Goal: Browse casually: Explore the website without a specific task or goal

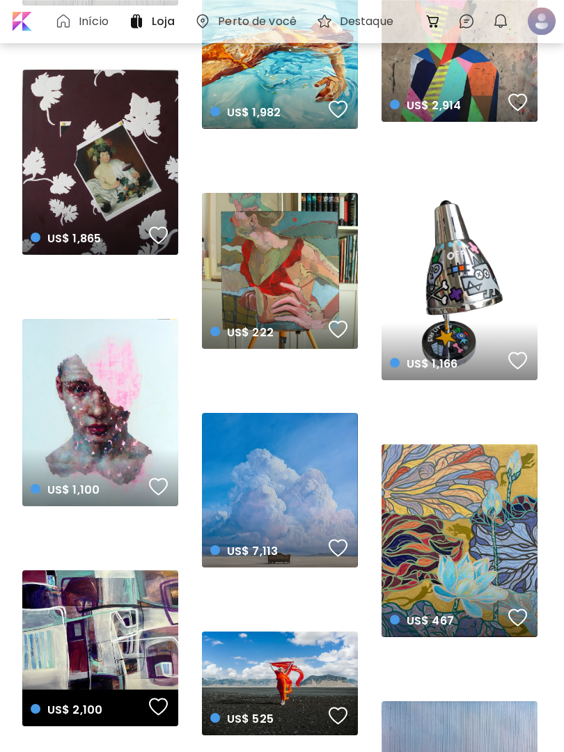
scroll to position [814, 0]
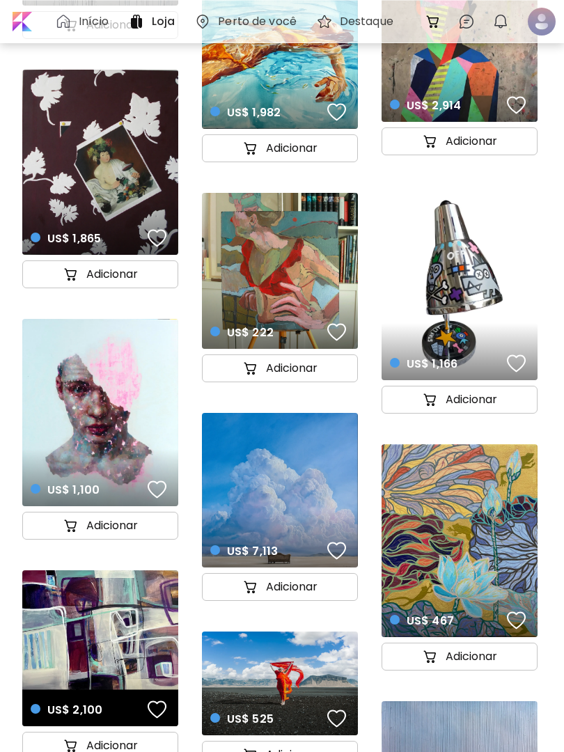
click at [465, 304] on div "US$ 1,166 details" at bounding box center [460, 283] width 156 height 194
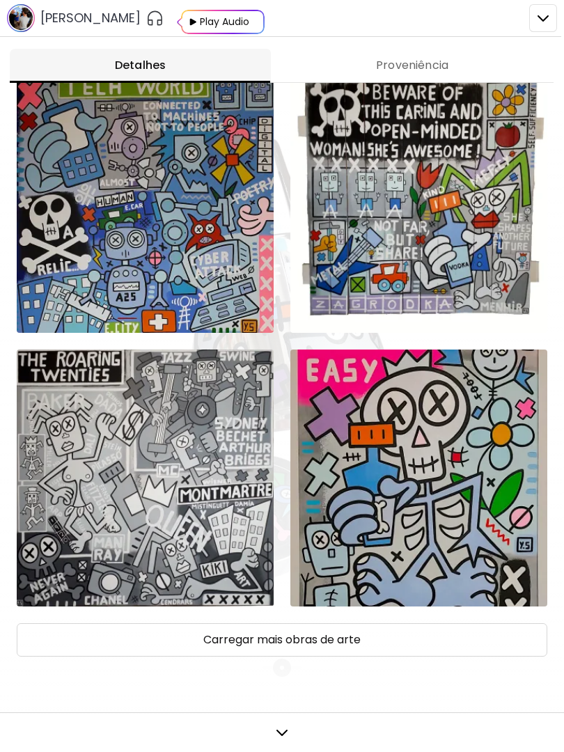
scroll to position [973, 0]
click at [90, 615] on div "Carregar mais obras de arte" at bounding box center [282, 93] width 531 height 1128
click at [82, 623] on button "Carregar mais obras de arte" at bounding box center [282, 639] width 531 height 33
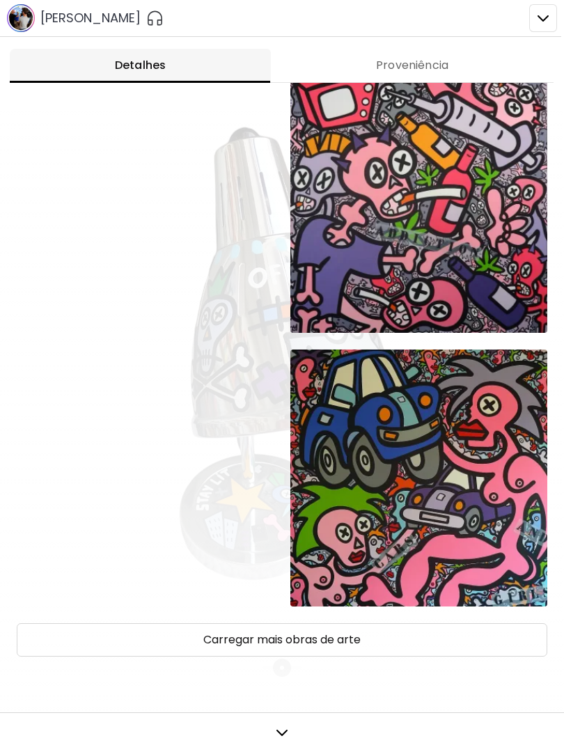
scroll to position [2067, 0]
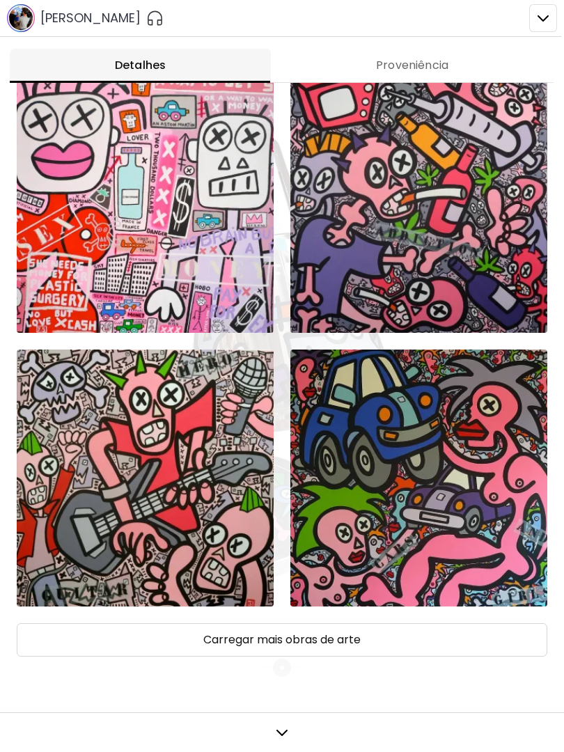
click at [81, 625] on button "Carregar mais obras de arte" at bounding box center [282, 639] width 531 height 33
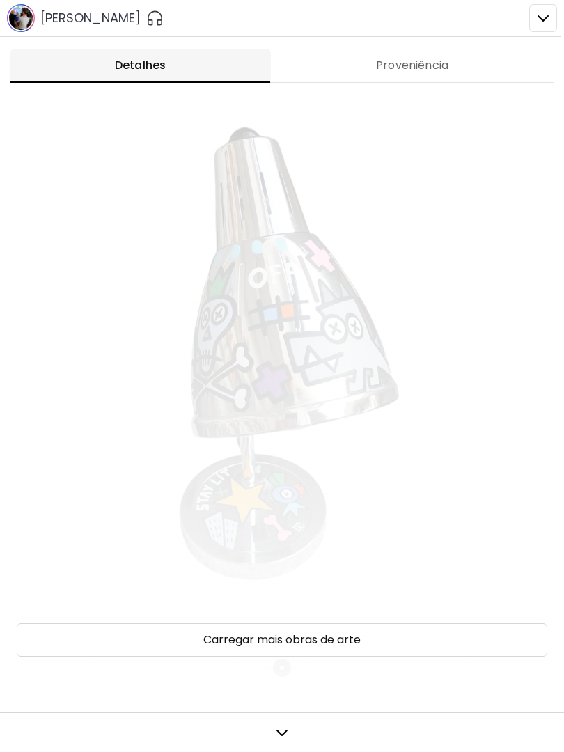
scroll to position [3162, 0]
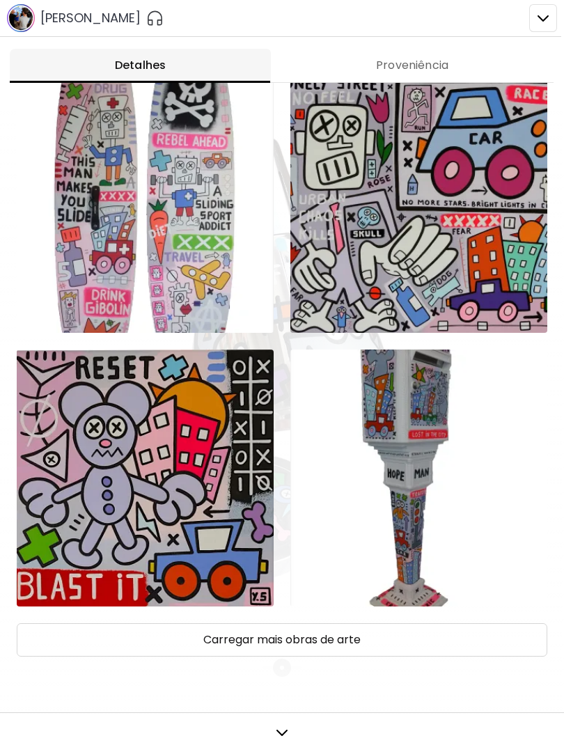
click at [68, 624] on button "Carregar mais obras de arte" at bounding box center [282, 639] width 531 height 33
click at [68, 625] on button "Carregar mais obras de arte" at bounding box center [282, 639] width 531 height 33
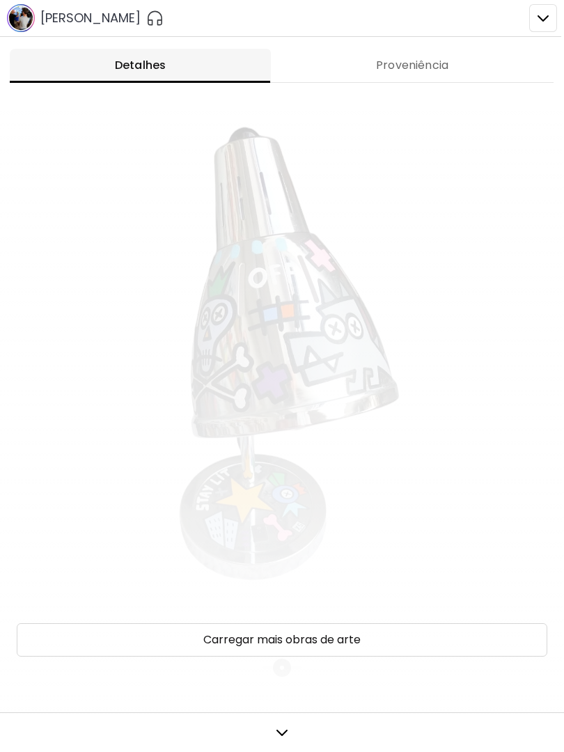
scroll to position [4256, 0]
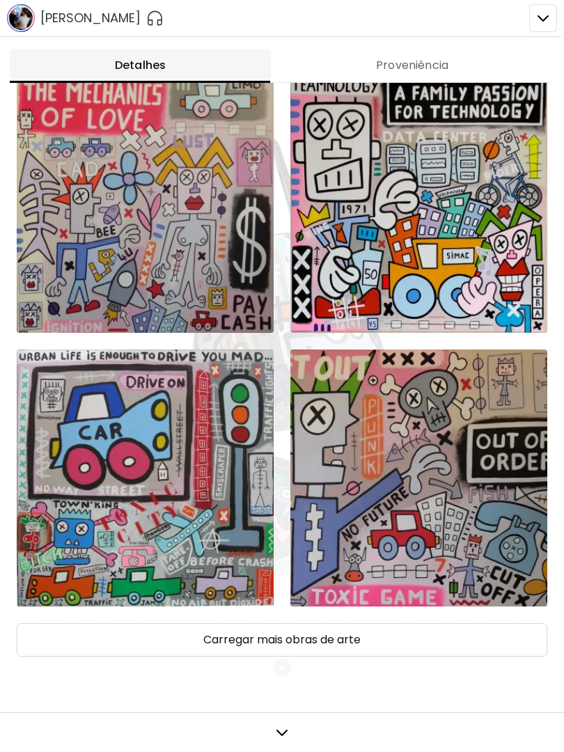
click at [63, 624] on button "Carregar mais obras de arte" at bounding box center [282, 639] width 531 height 33
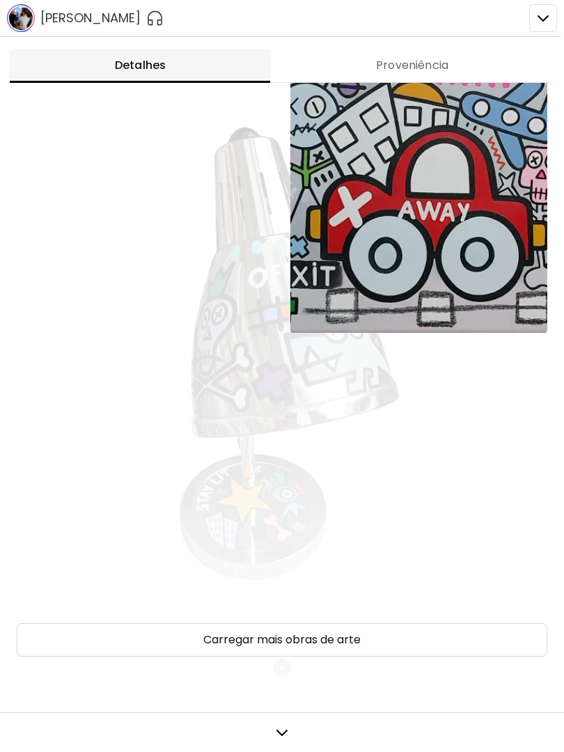
scroll to position [5358, 0]
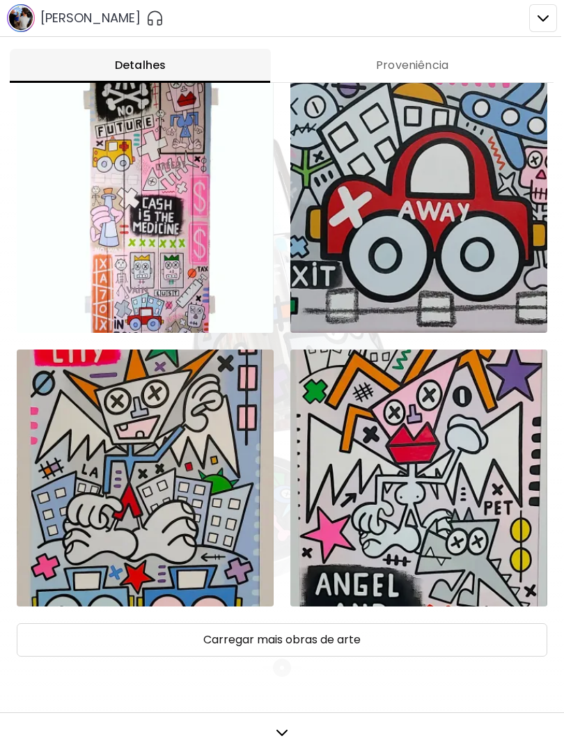
click at [52, 624] on button "Carregar mais obras de arte" at bounding box center [282, 639] width 531 height 33
click at [38, 604] on div at bounding box center [145, 478] width 257 height 257
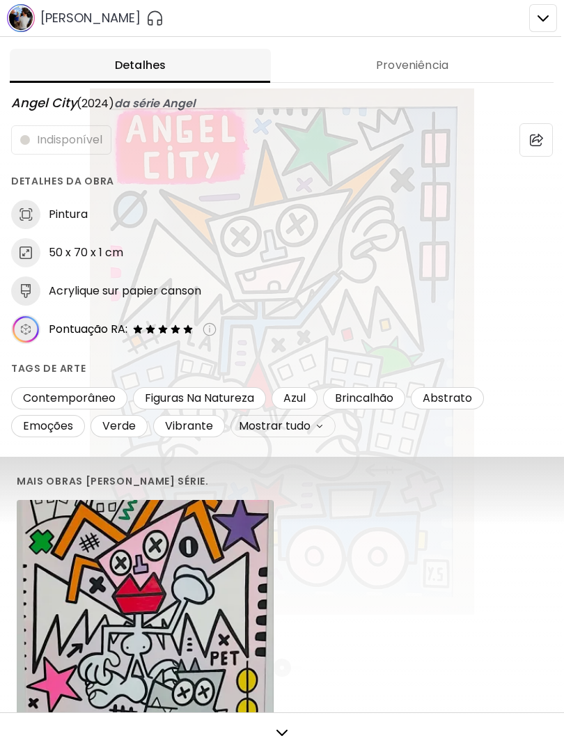
click at [540, 6] on div at bounding box center [282, 376] width 564 height 752
click at [554, 5] on div at bounding box center [282, 376] width 564 height 752
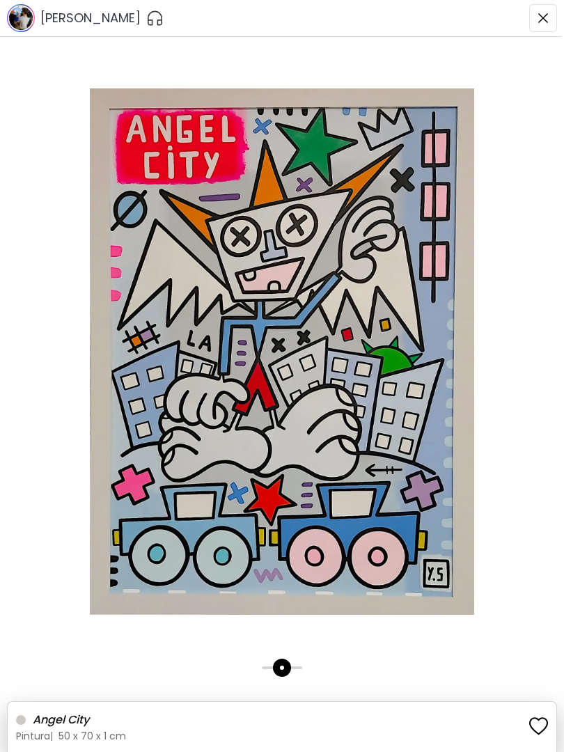
click at [546, 10] on div at bounding box center [282, 7] width 564 height 14
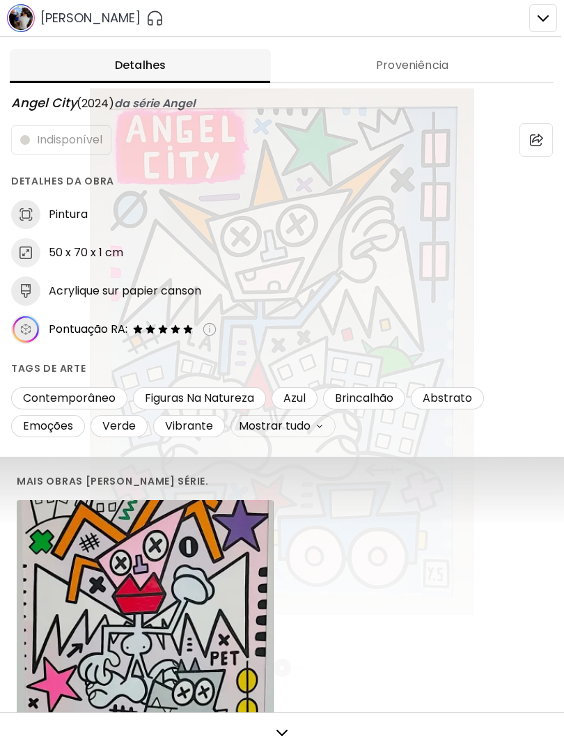
click at [559, 6] on div at bounding box center [282, 376] width 564 height 752
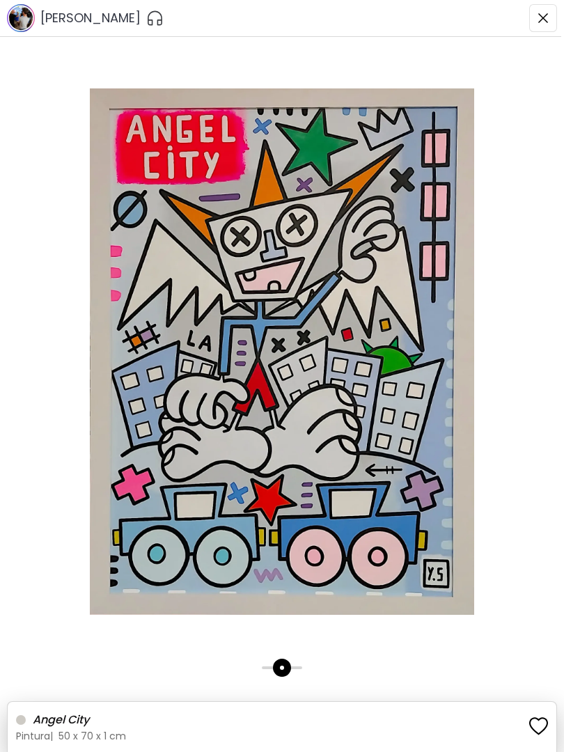
click at [554, 16] on div at bounding box center [282, 376] width 564 height 752
click at [554, 6] on div at bounding box center [282, 7] width 564 height 14
click at [542, 18] on img "button" at bounding box center [543, 18] width 11 height 11
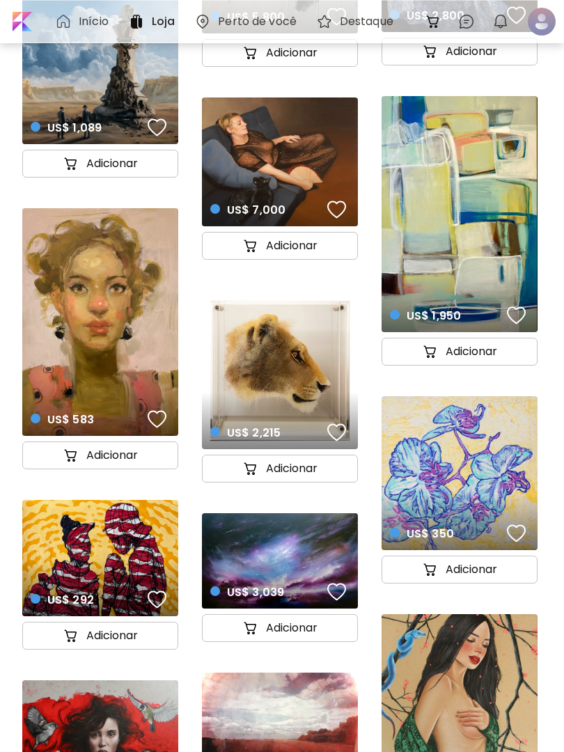
scroll to position [14312, 0]
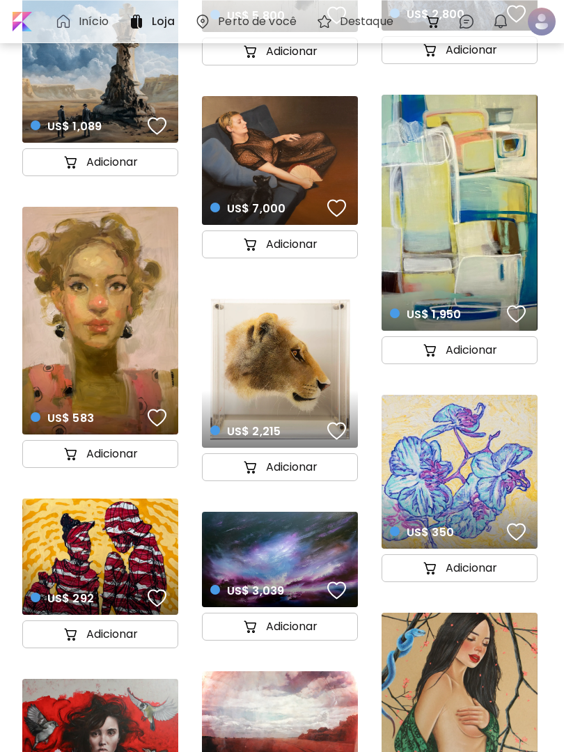
click at [292, 388] on div "US$ 2,215 details" at bounding box center [280, 419] width 162 height 63
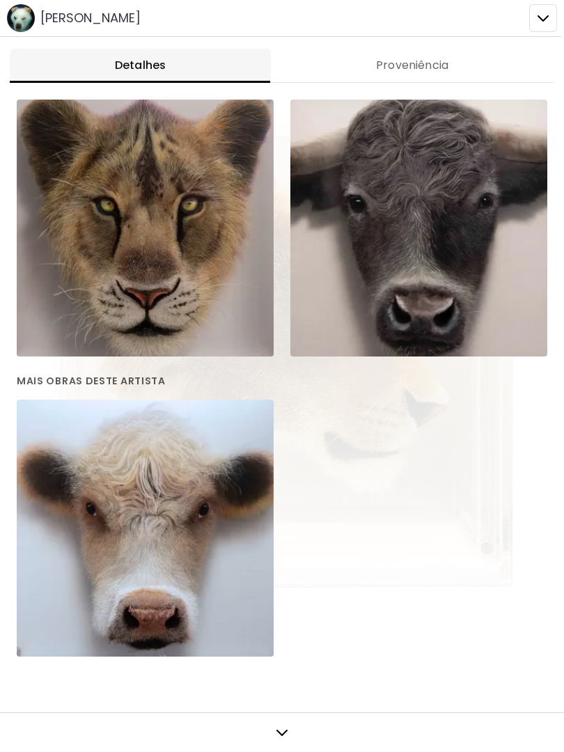
scroll to position [1073, 0]
click at [530, 16] on div at bounding box center [282, 376] width 564 height 752
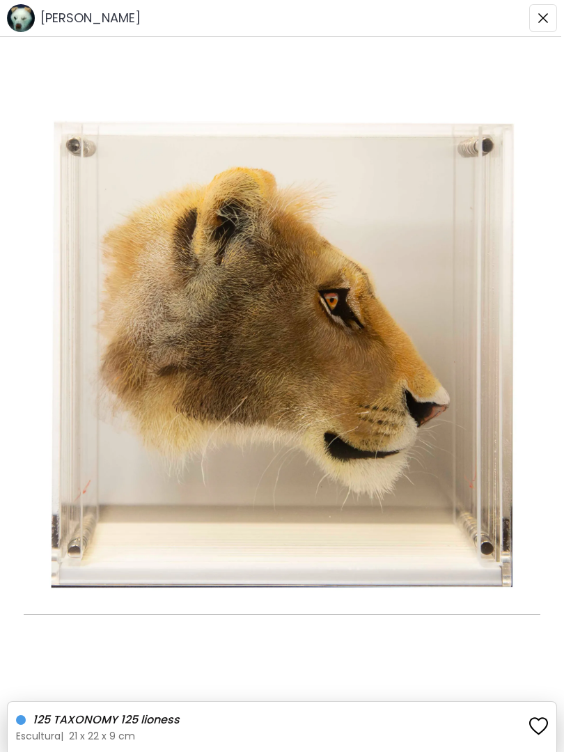
click at [554, 18] on div at bounding box center [282, 376] width 564 height 752
click at [555, 22] on button "button" at bounding box center [543, 18] width 28 height 28
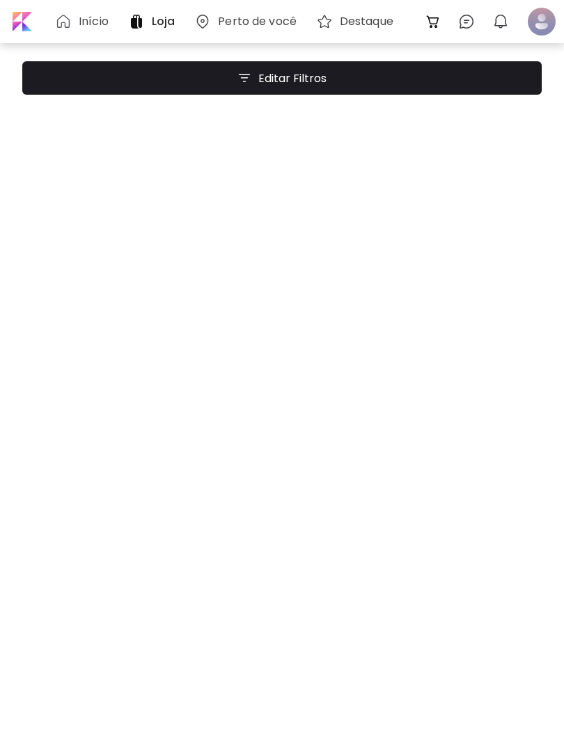
scroll to position [14312, 0]
